Goal: Information Seeking & Learning: Learn about a topic

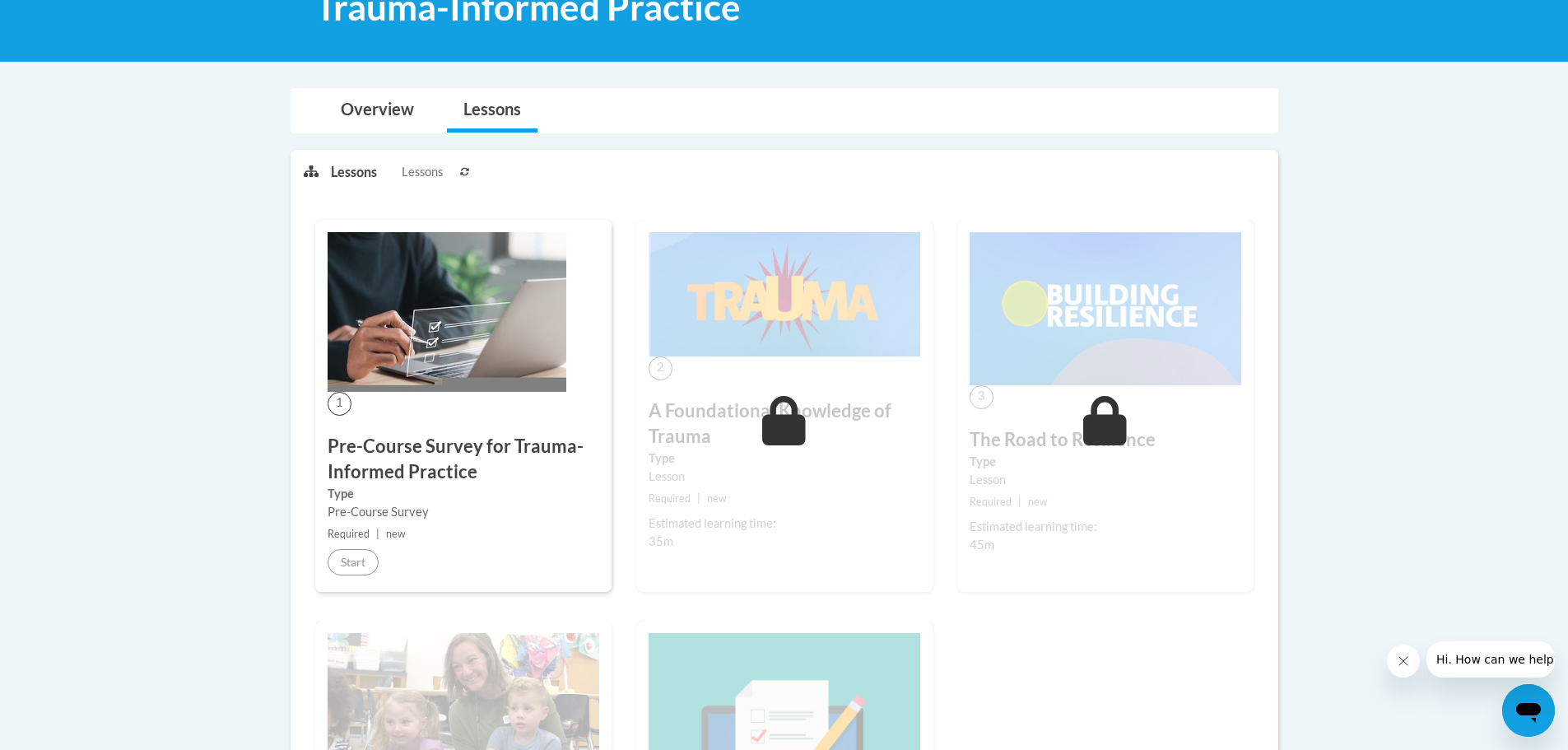
scroll to position [247, 0]
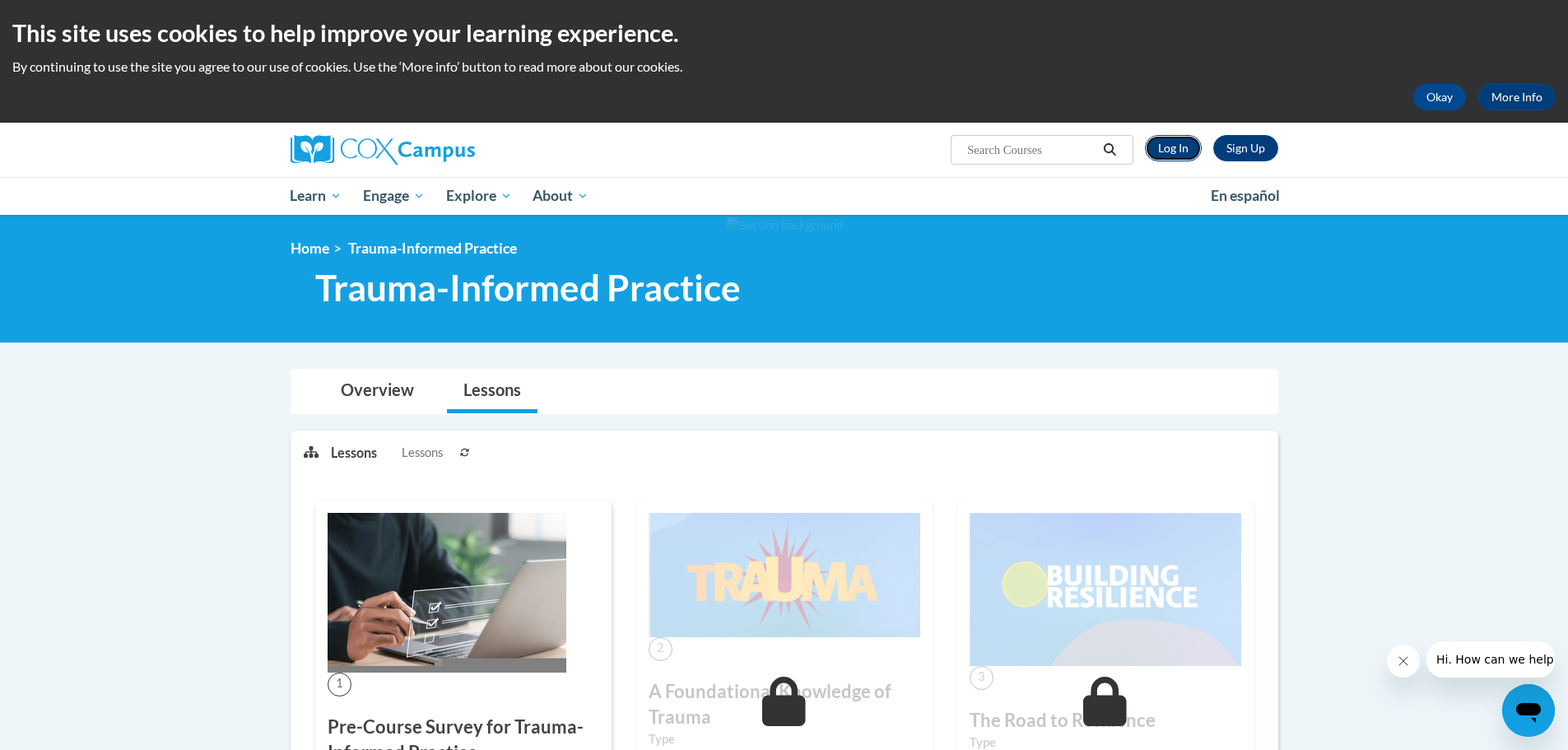
click at [1163, 145] on link "Log In" at bounding box center [1173, 148] width 56 height 26
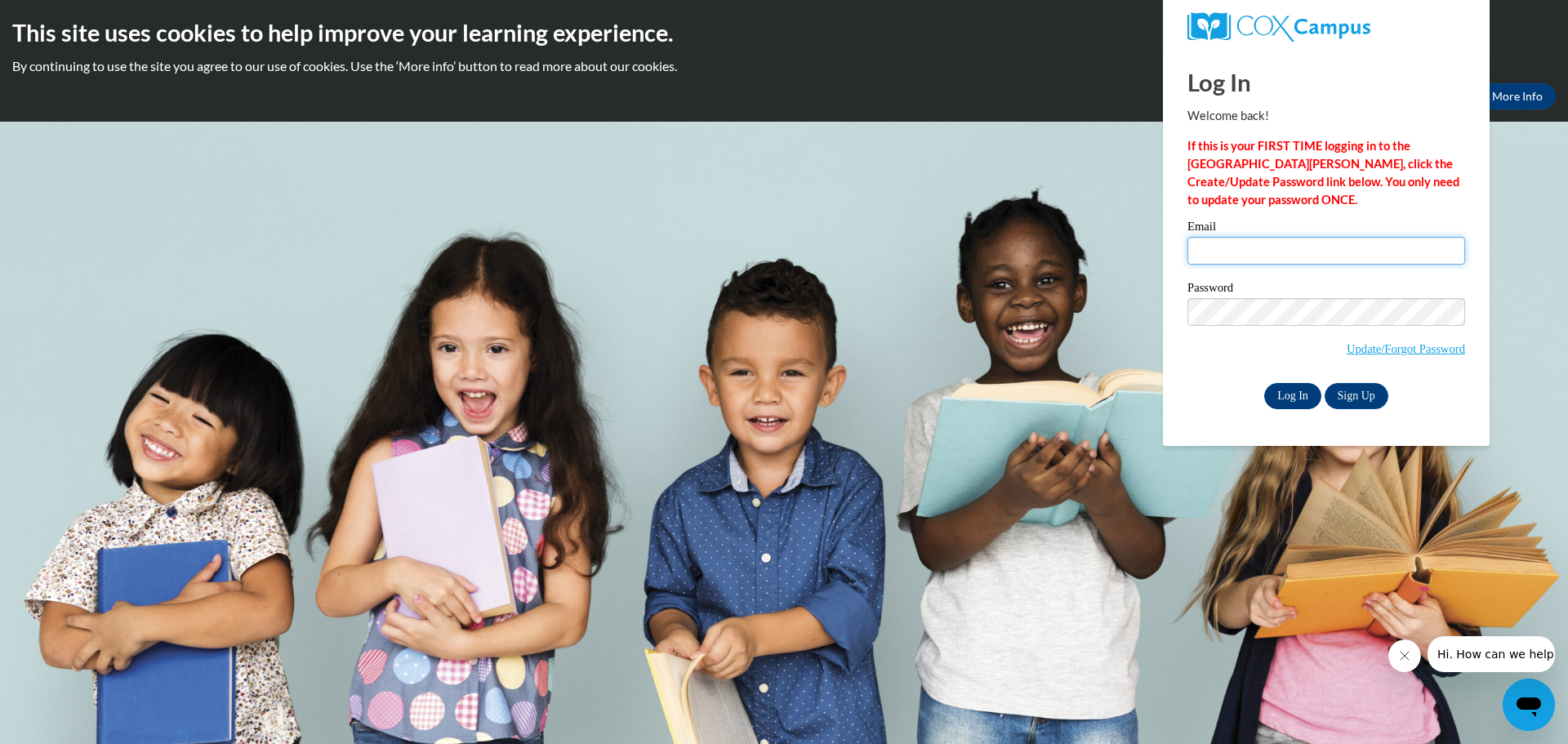
type input "anika.curtis@christina.k12.de.us"
click at [1282, 389] on input "Log In" at bounding box center [1292, 396] width 57 height 26
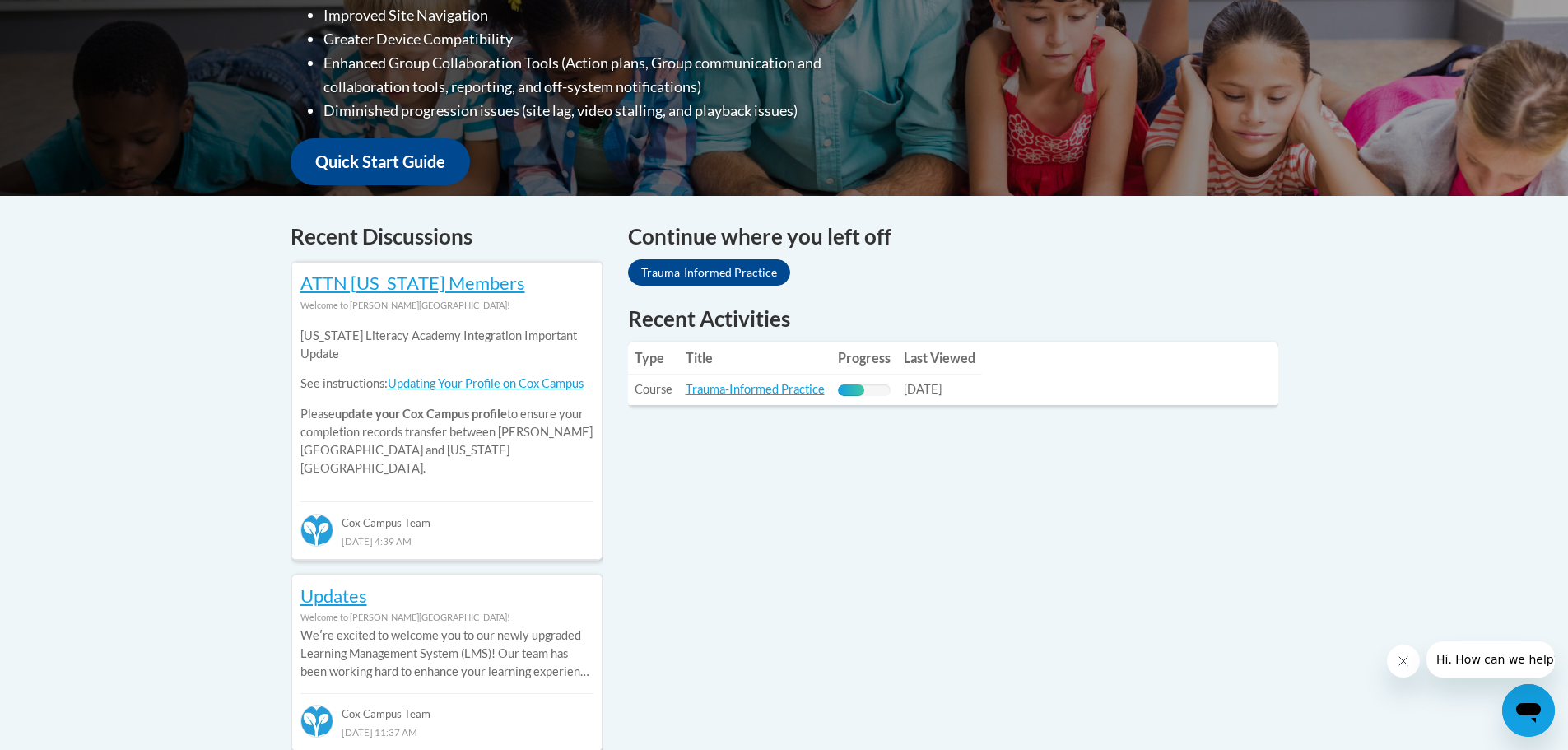
scroll to position [659, 0]
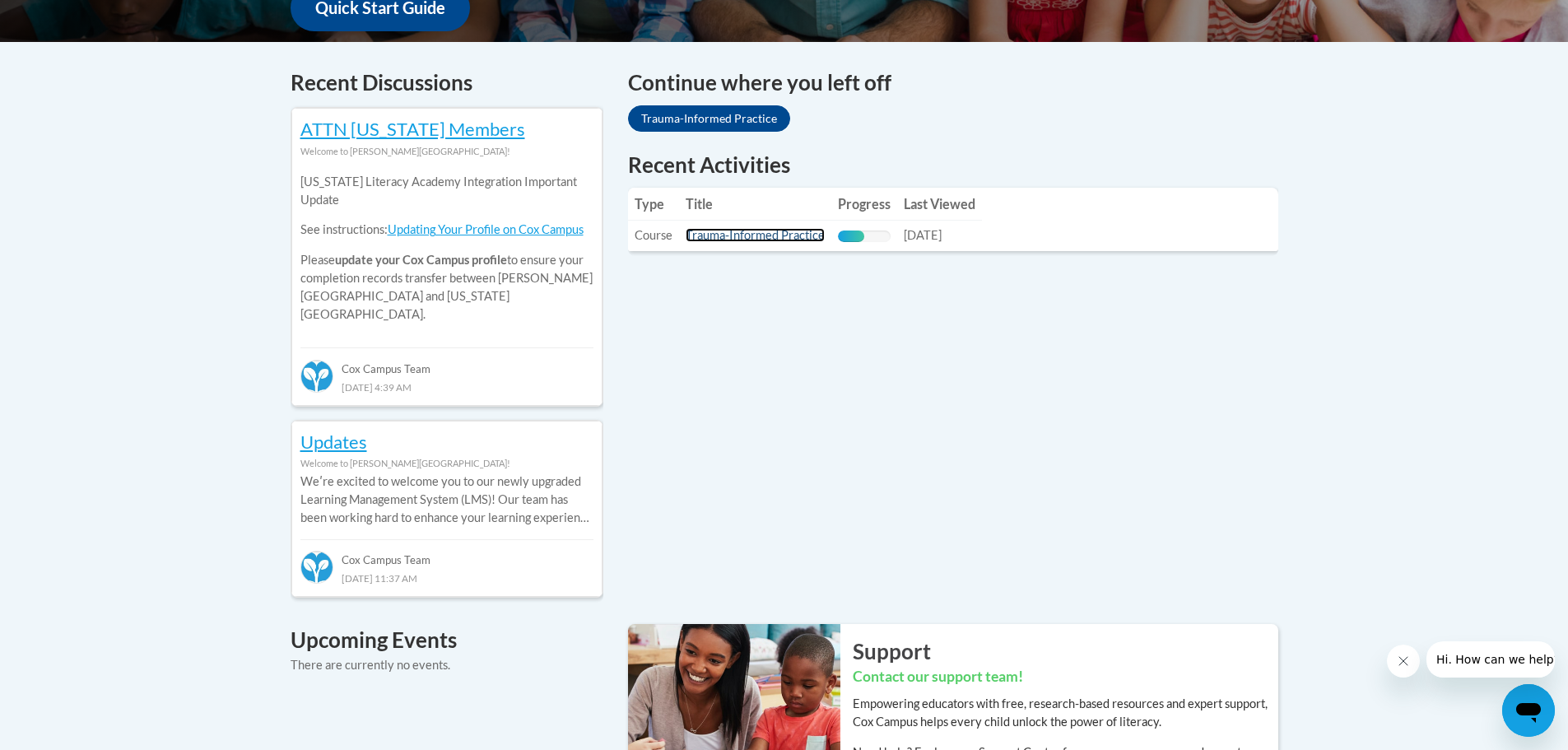
click at [735, 241] on link "Trauma-Informed Practice" at bounding box center [755, 234] width 139 height 14
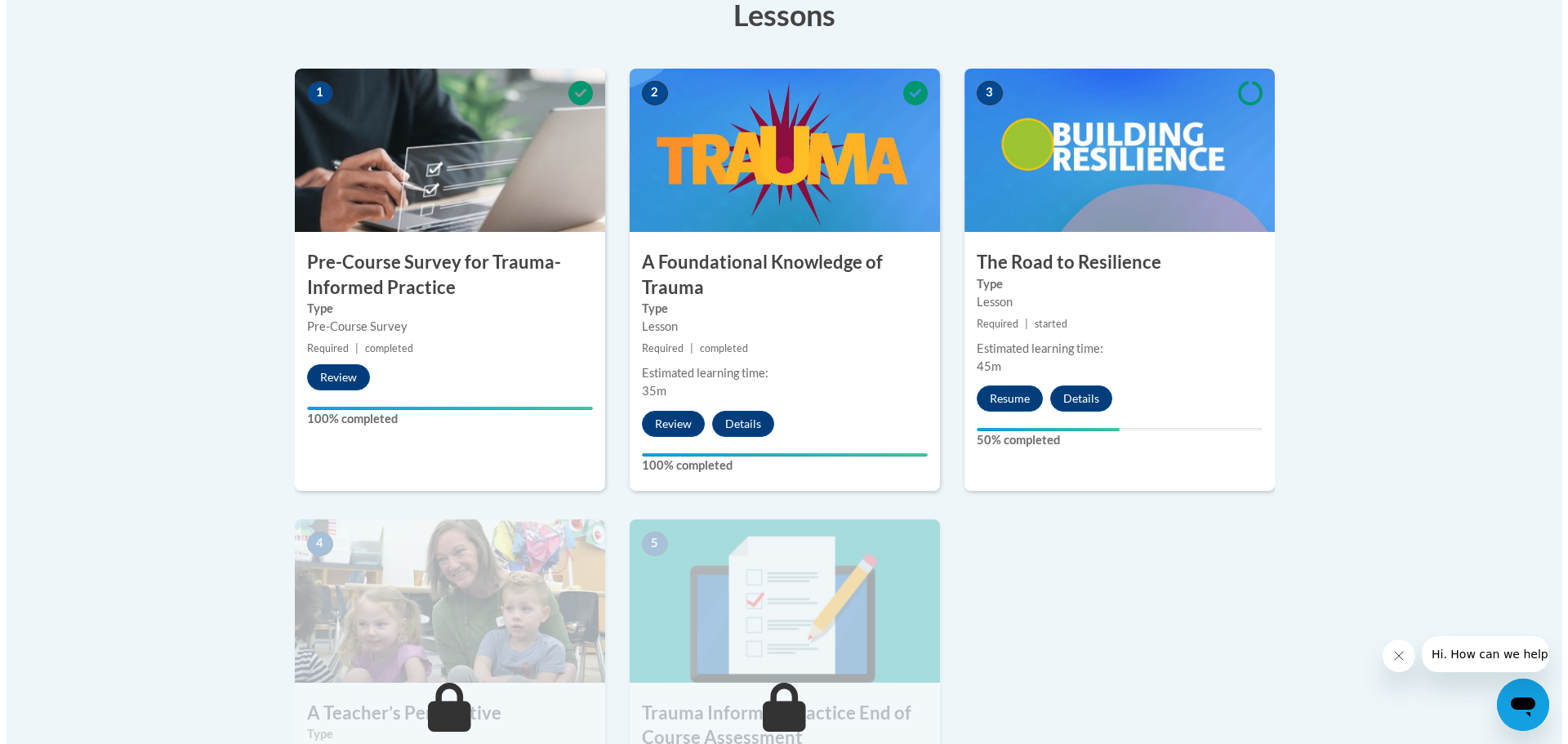
scroll to position [490, 0]
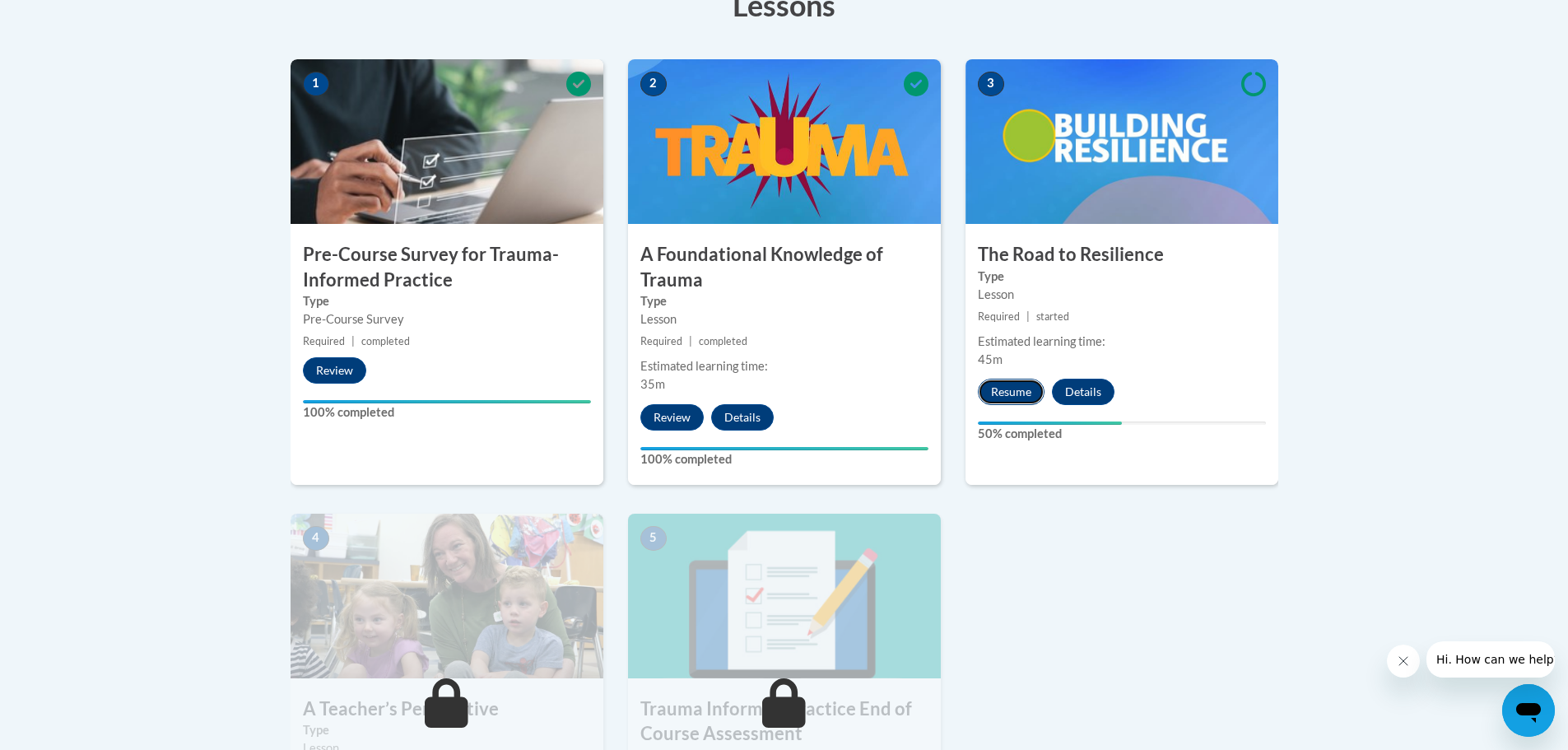
click at [999, 391] on button "Resume" at bounding box center [1011, 391] width 67 height 26
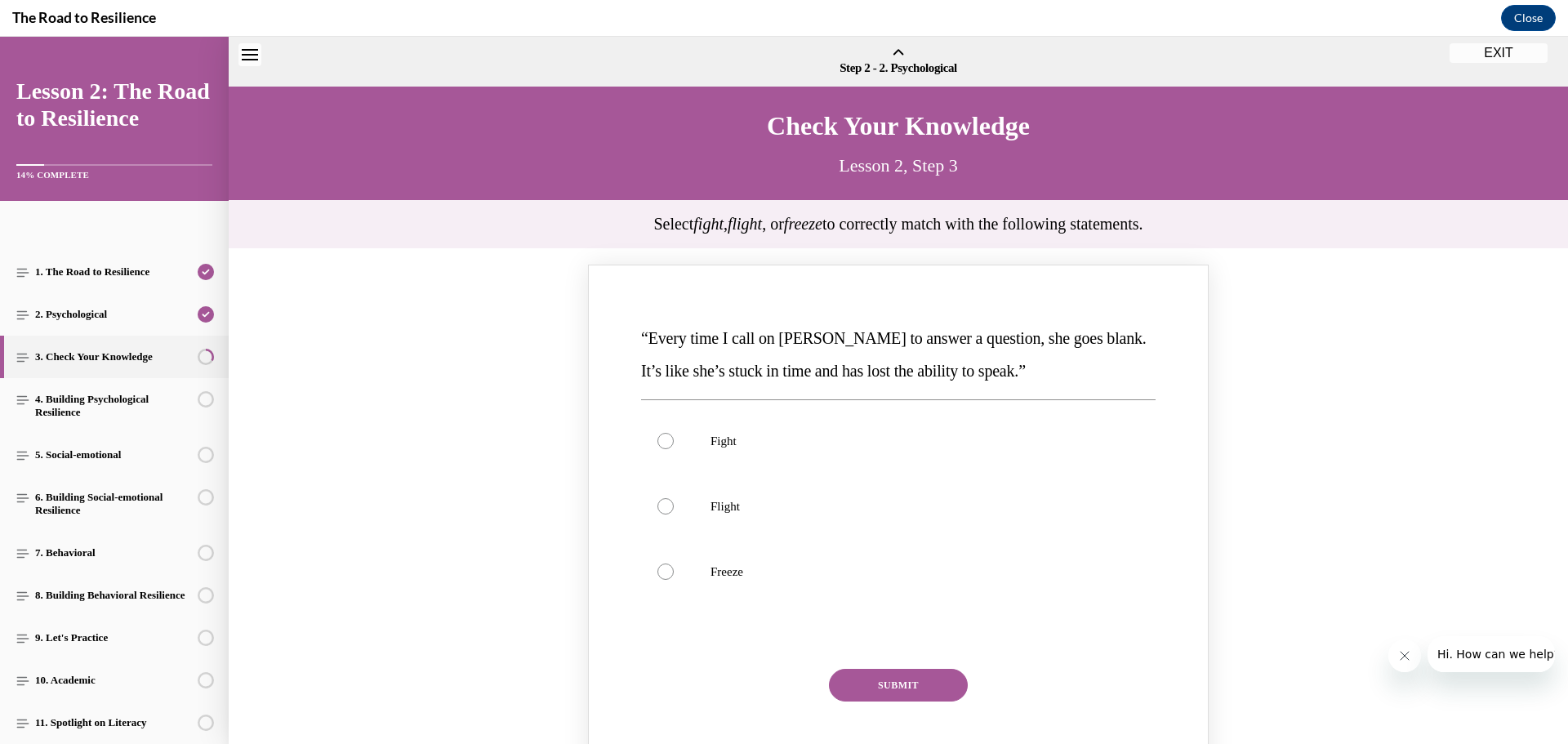
scroll to position [50, 0]
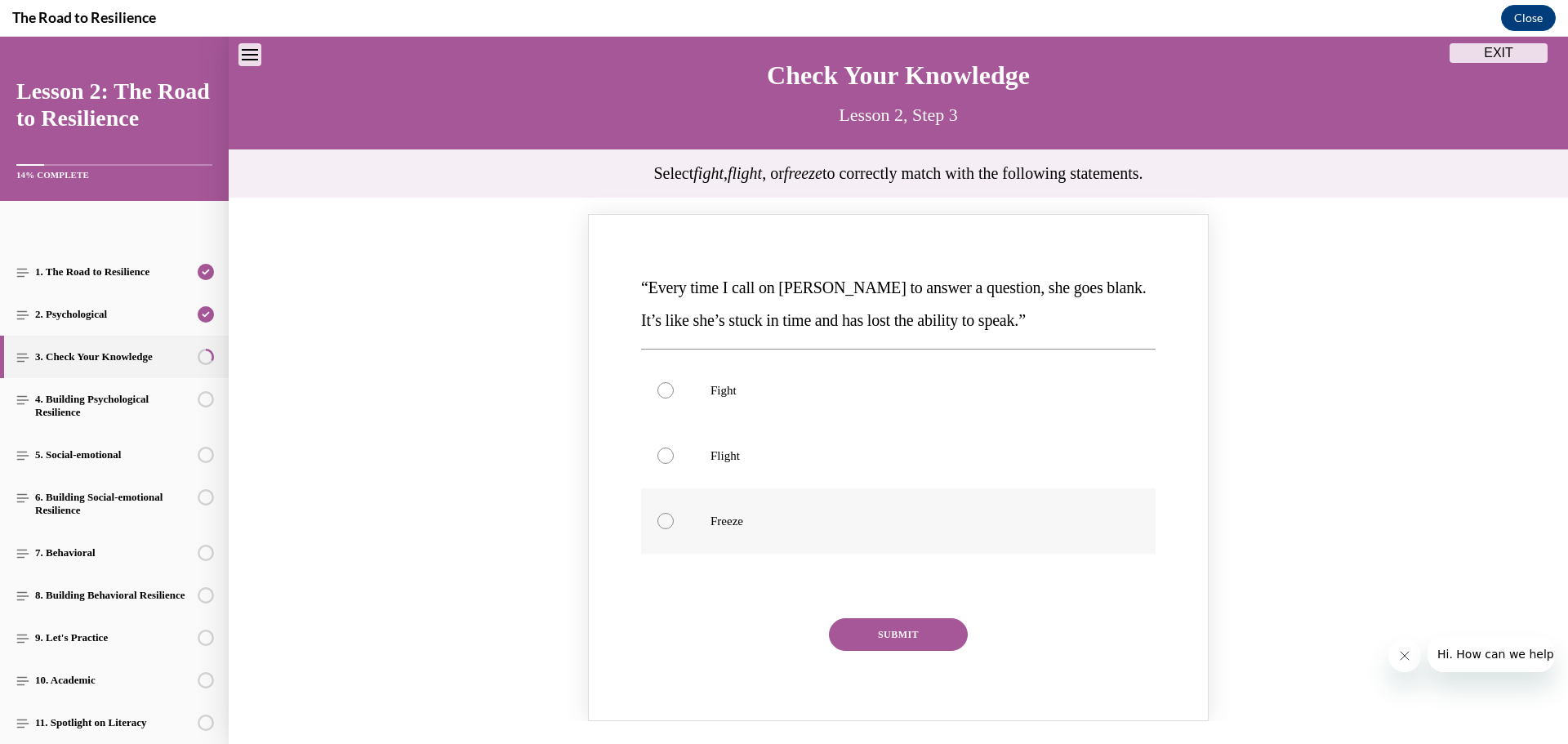
click at [722, 520] on p "Freeze" at bounding box center [912, 520] width 404 height 16
click at [674, 520] on input "Freeze" at bounding box center [665, 520] width 16 height 16
radio input "true"
click at [902, 631] on button "SUBMIT" at bounding box center [898, 635] width 139 height 33
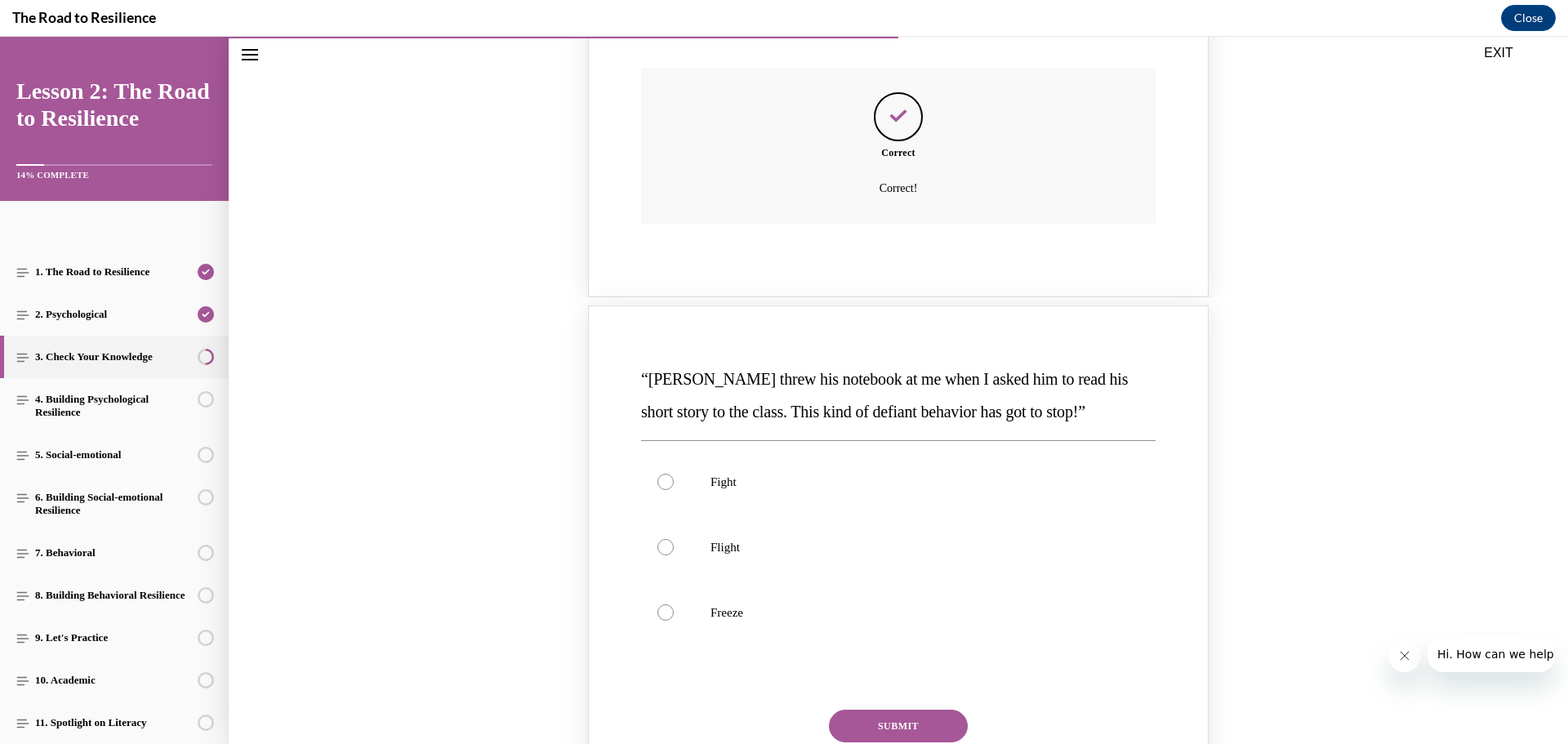
scroll to position [703, 0]
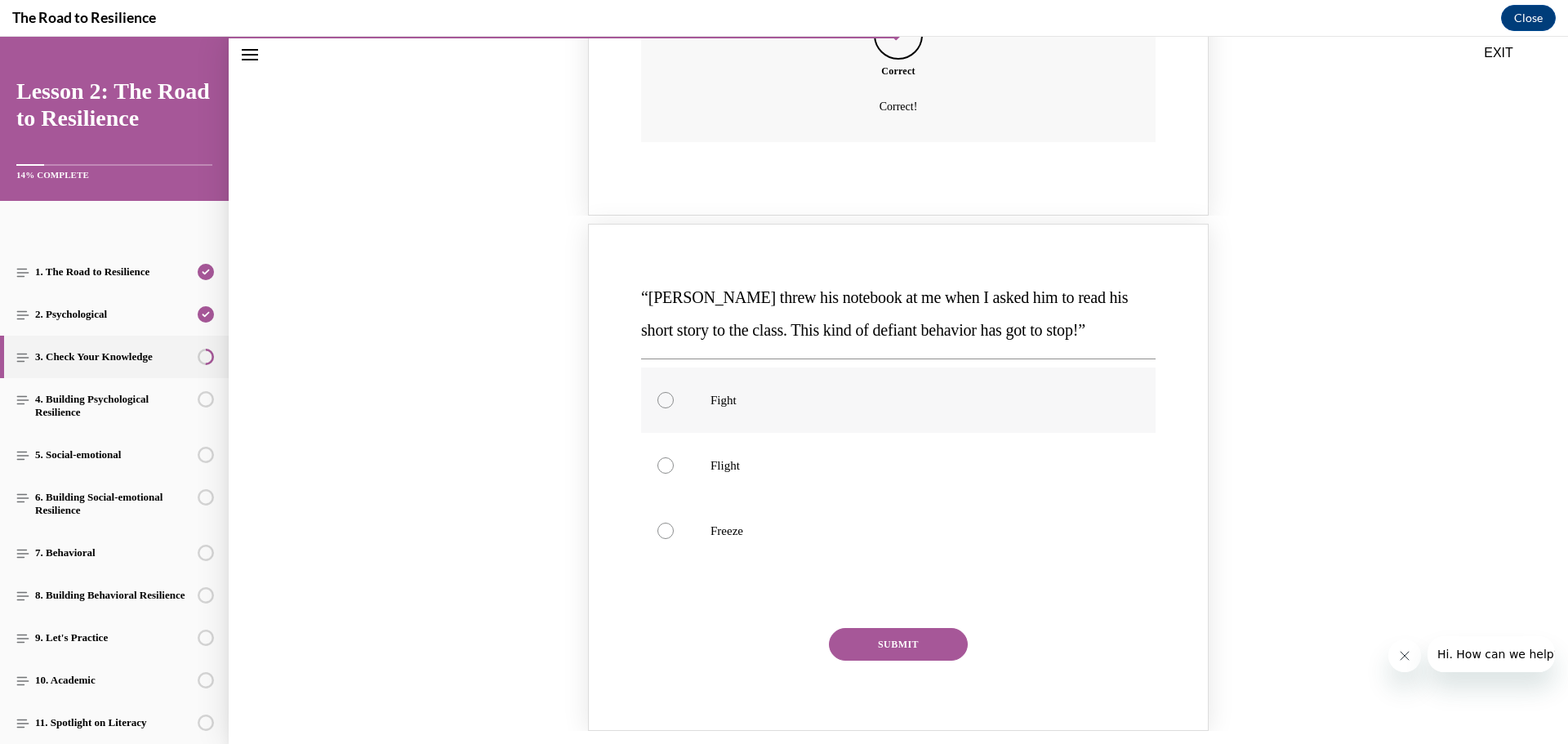
click at [695, 400] on label "Fight" at bounding box center [897, 400] width 514 height 66
click at [674, 400] on input "Fight" at bounding box center [665, 400] width 16 height 16
radio input "true"
click at [895, 640] on button "SUBMIT" at bounding box center [898, 645] width 139 height 33
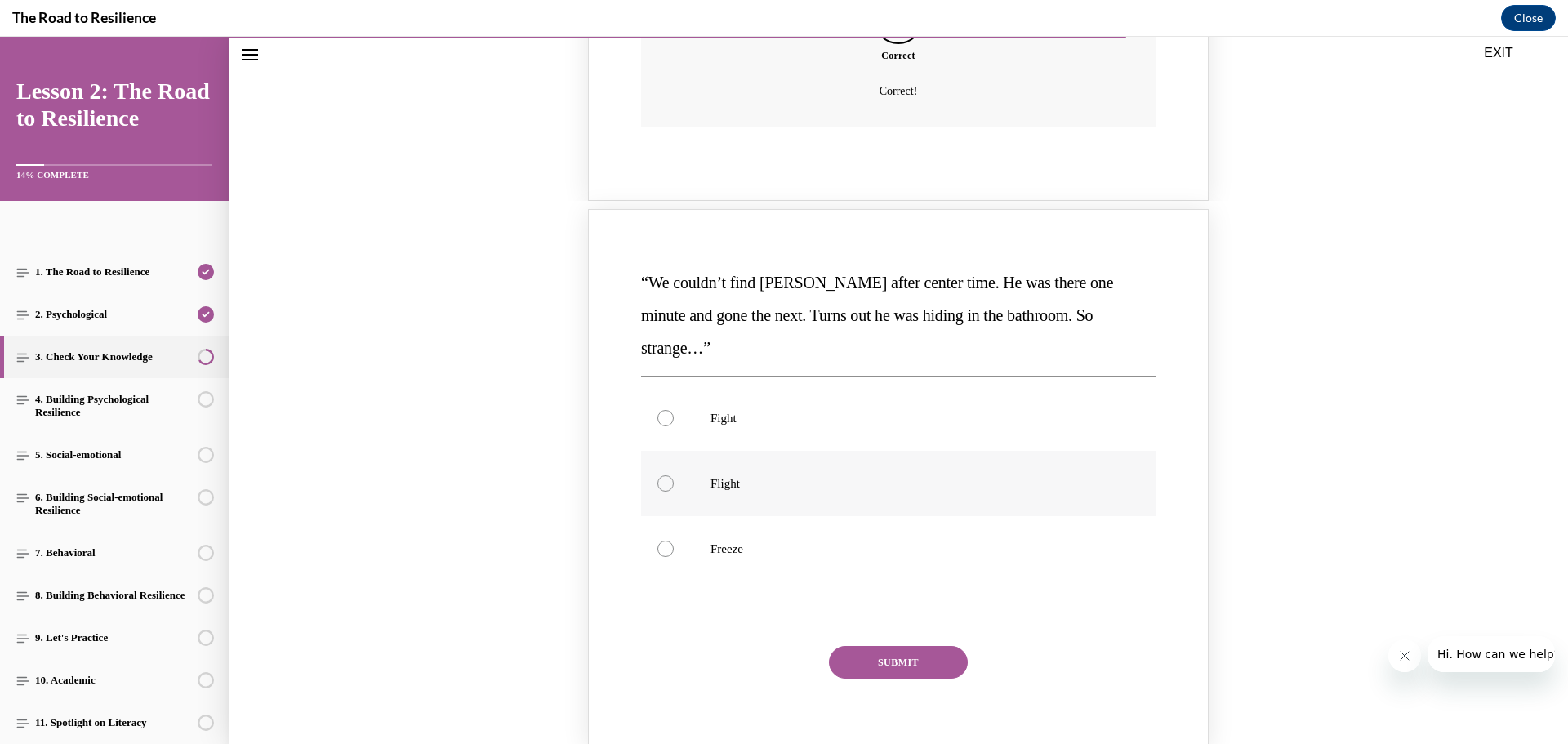
scroll to position [1439, 0]
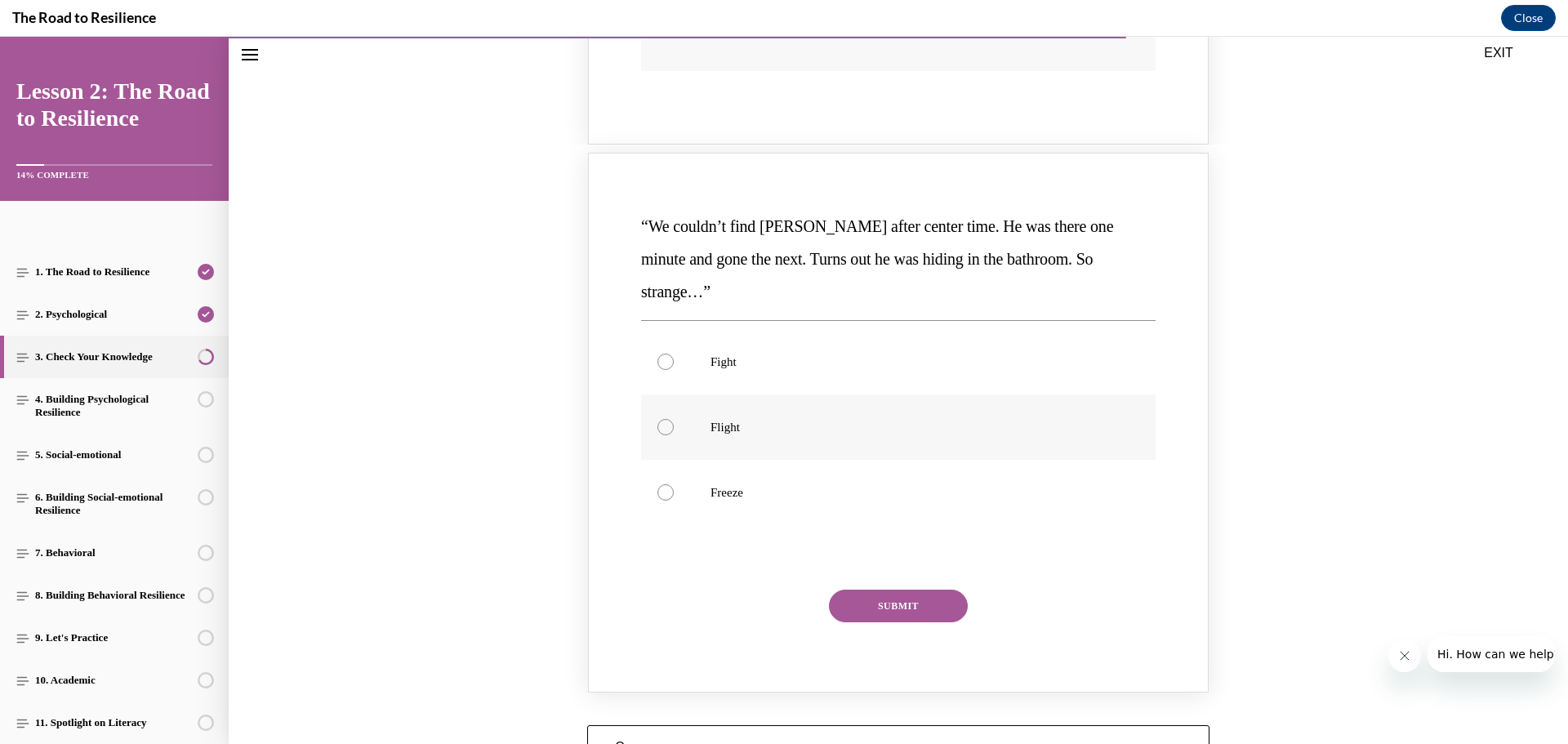
click at [730, 419] on p "Flight" at bounding box center [912, 427] width 404 height 16
click at [674, 419] on input "Flight" at bounding box center [665, 427] width 16 height 16
radio input "true"
click at [882, 590] on button "SUBMIT" at bounding box center [898, 606] width 139 height 33
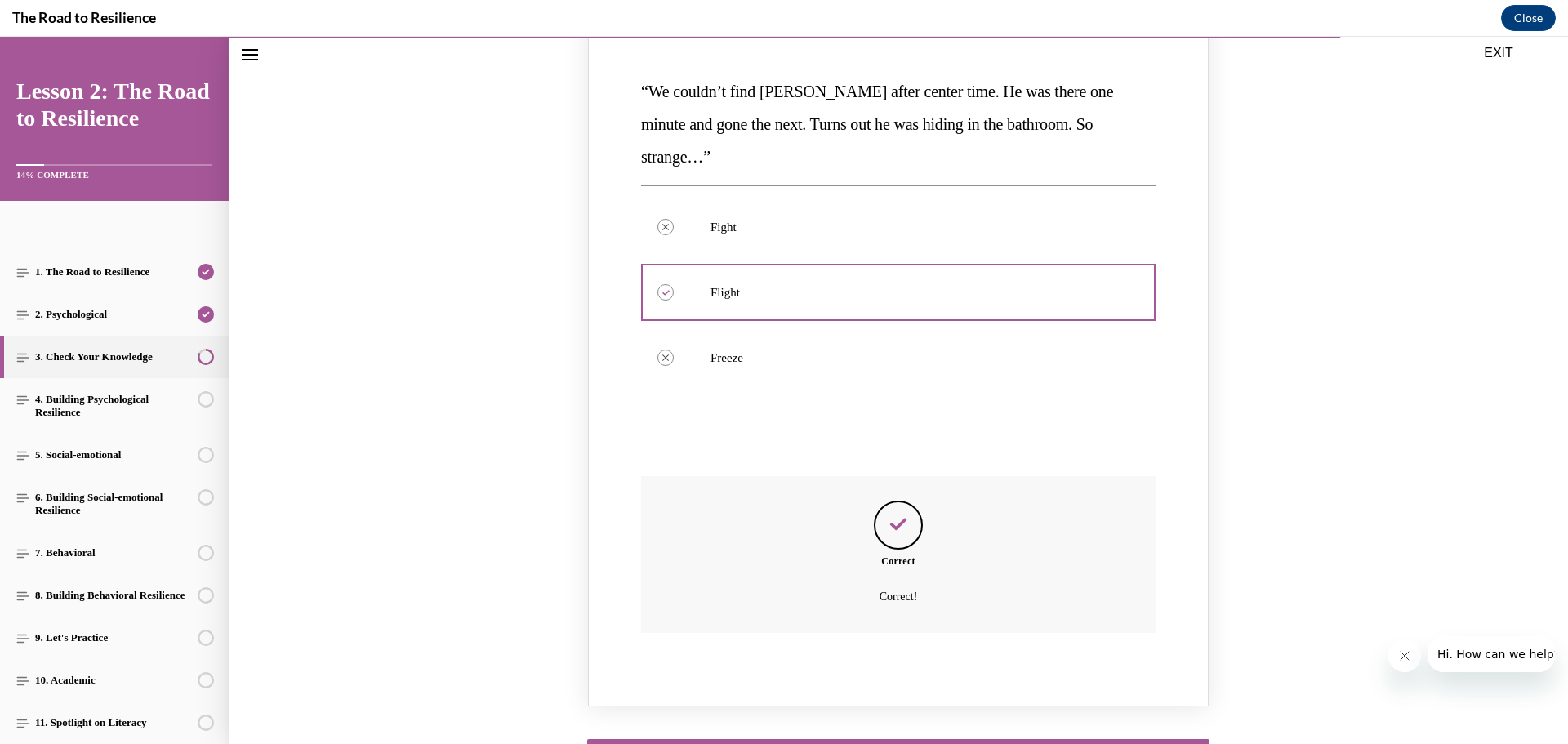
scroll to position [1676, 0]
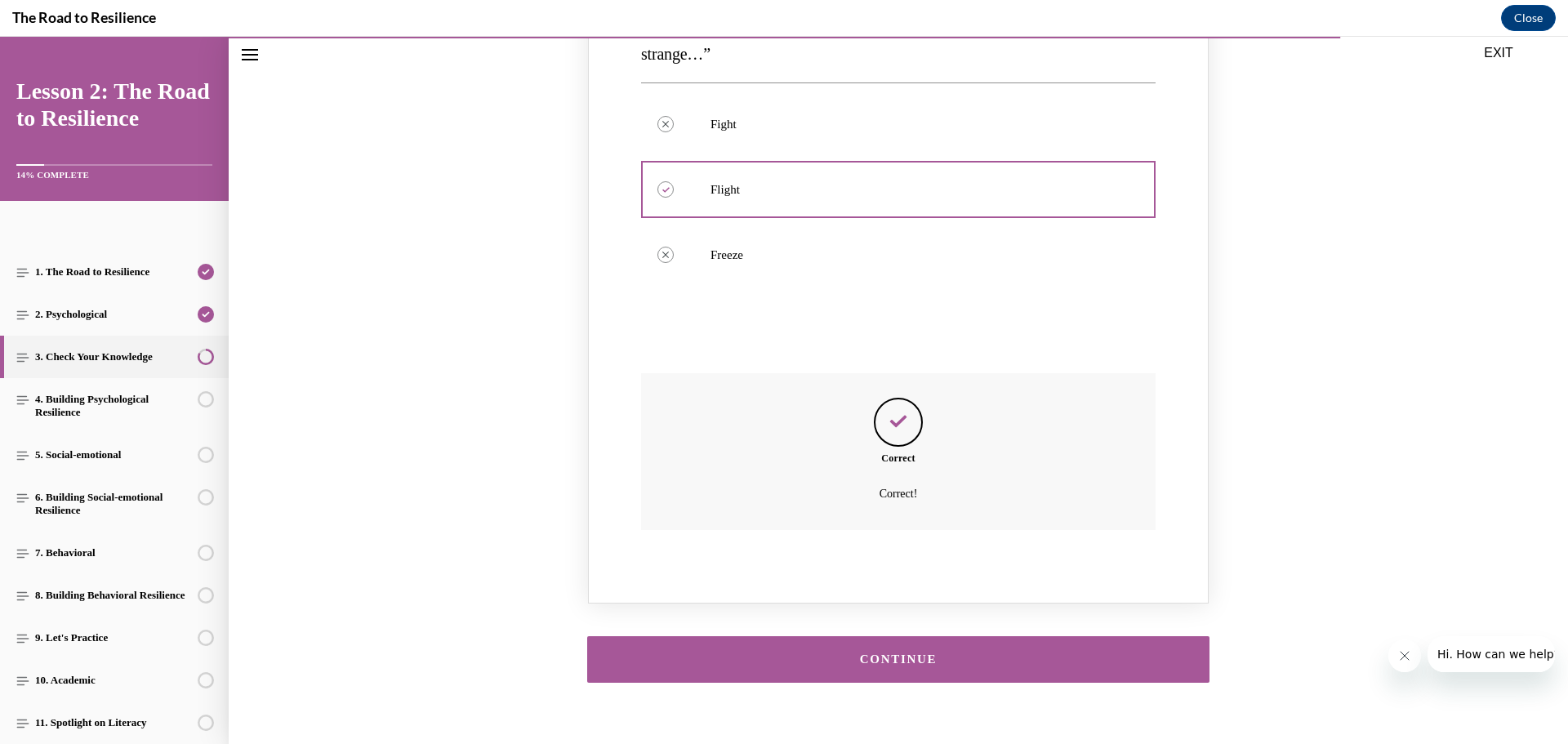
click at [922, 653] on div "CONTINUE" at bounding box center [898, 659] width 571 height 13
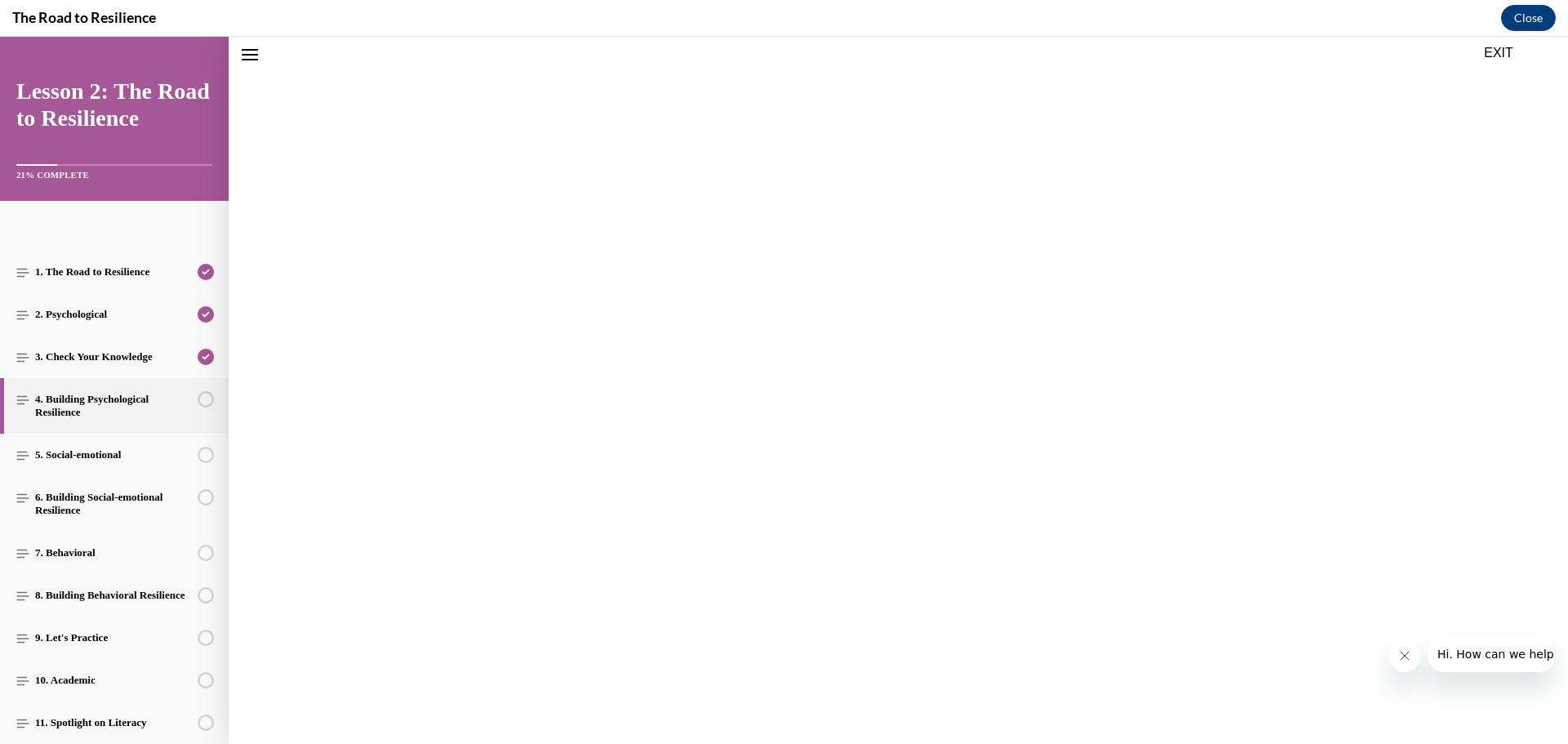
scroll to position [50, 0]
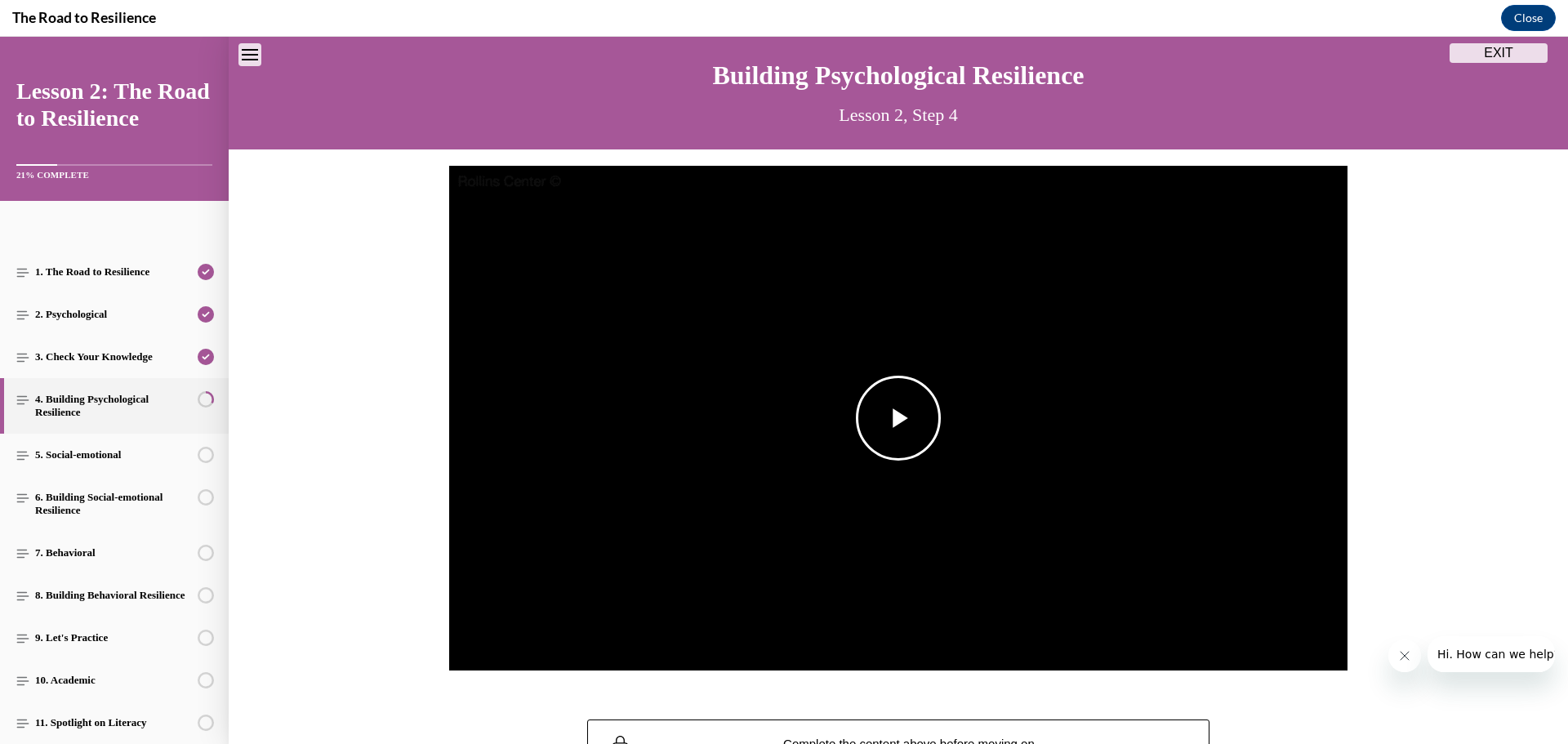
click at [898, 418] on span "Video player" at bounding box center [898, 418] width 0 height 0
click at [1302, 642] on div "Mute 100%" at bounding box center [1307, 639] width 82 height 61
click at [1307, 640] on div "7%" at bounding box center [1323, 640] width 34 height 3
click at [1307, 640] on div "Volume Level" at bounding box center [1307, 640] width 1 height 3
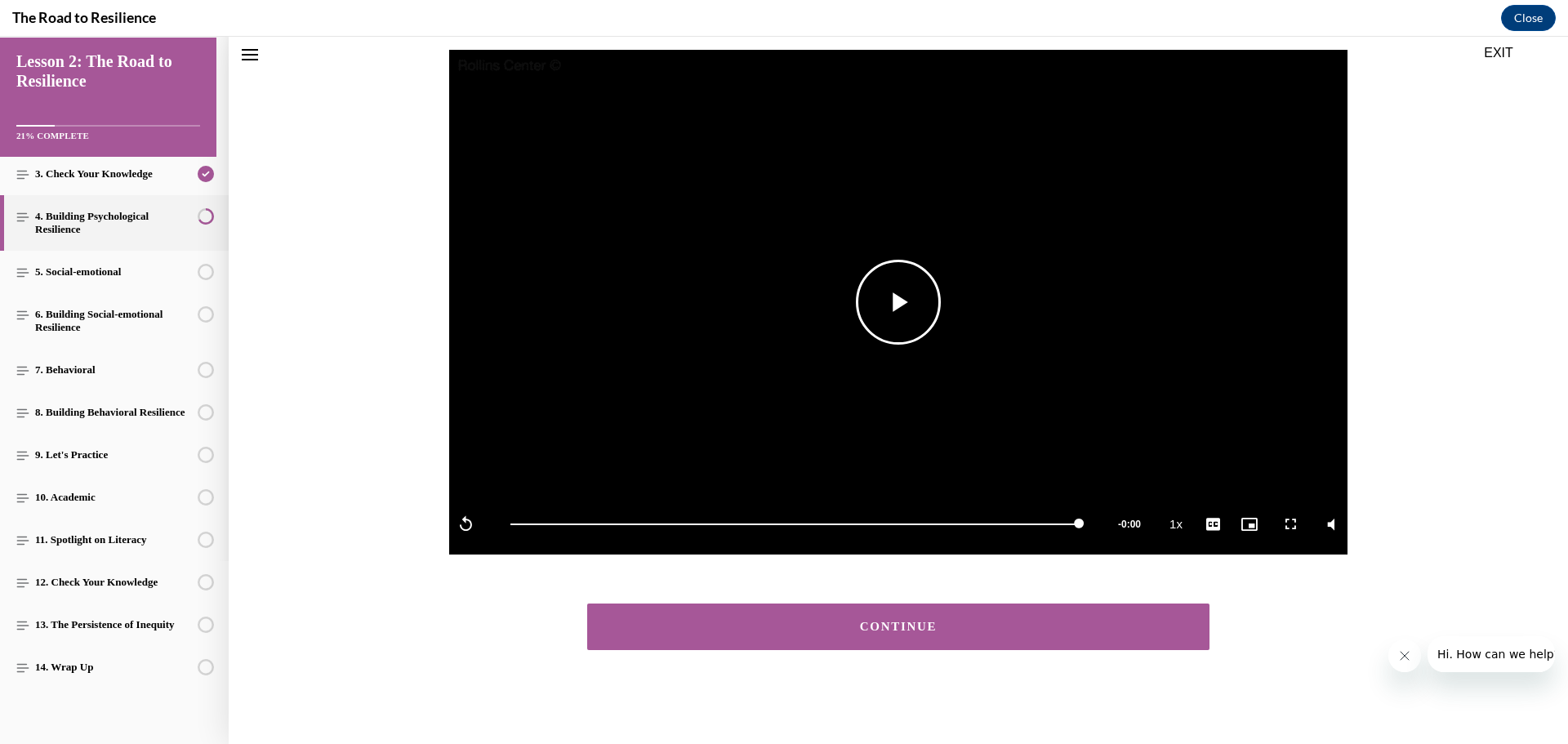
scroll to position [167, 0]
